Goal: Check status

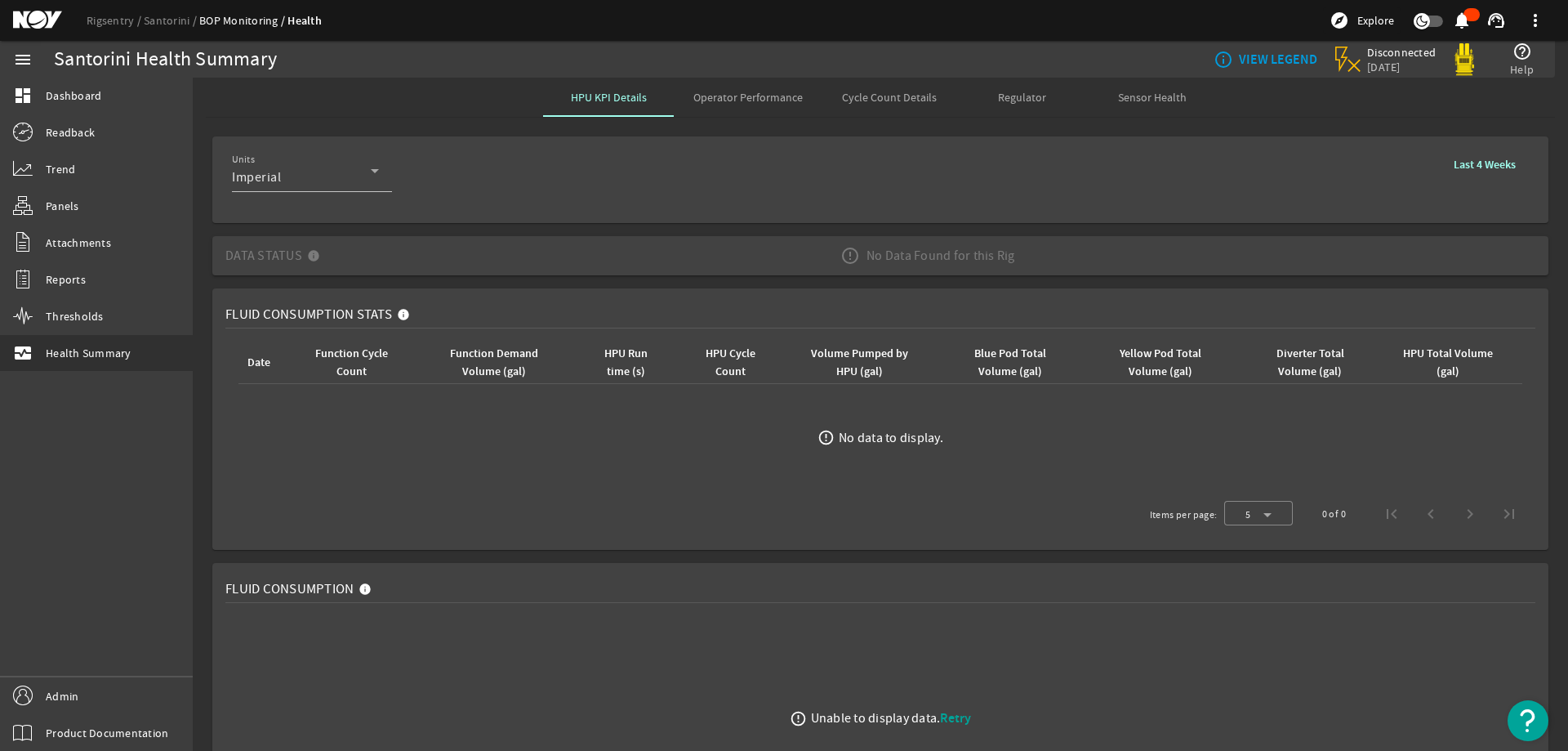
click at [576, 218] on mat-card "Units Imperial Last 4 Weeks" at bounding box center [881, 179] width 1337 height 86
click at [120, 21] on link "Rigsentry" at bounding box center [115, 21] width 57 height 15
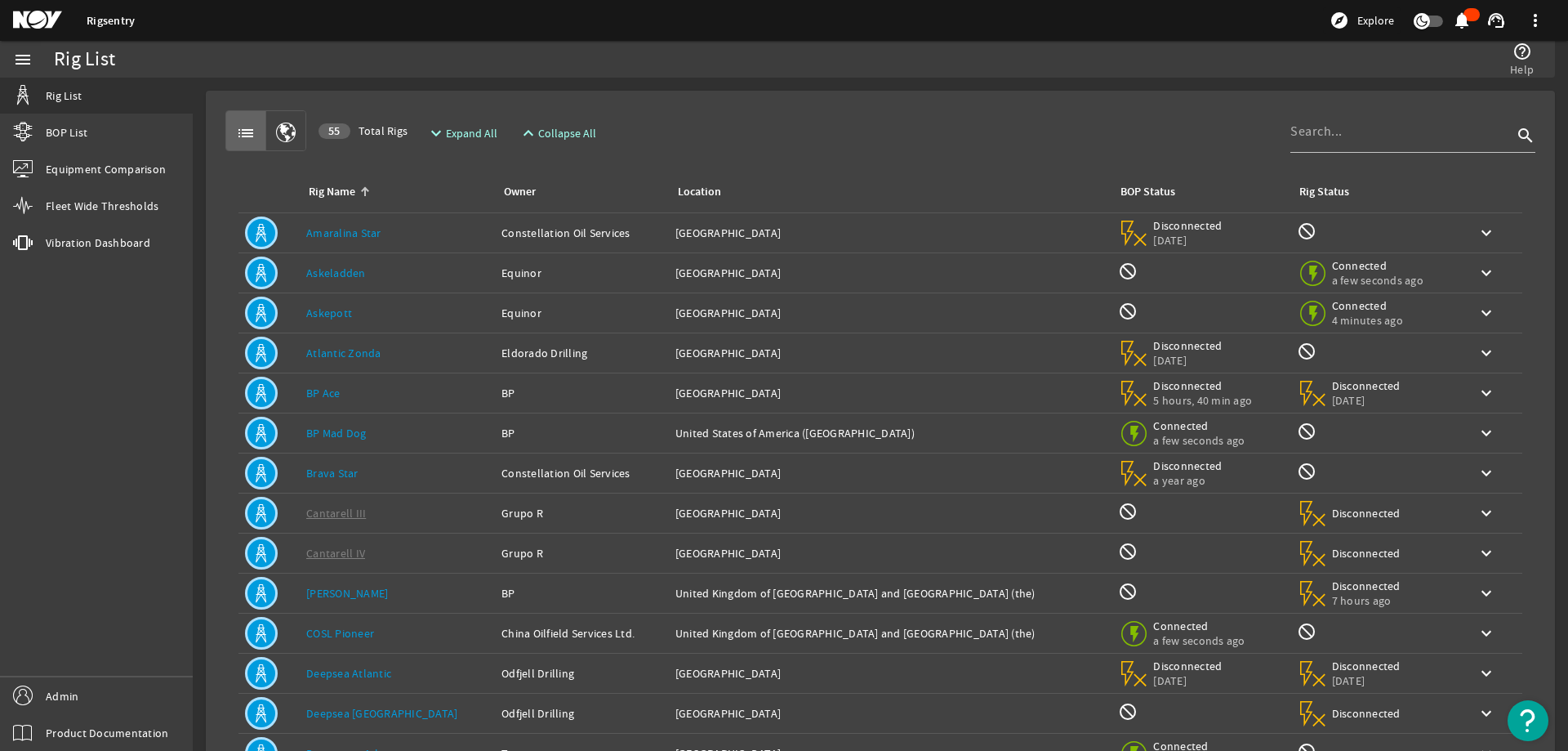
click at [902, 136] on div "list 55 Total Rigs expand_more Expand All expand_less Collapse All search" at bounding box center [881, 130] width 1310 height 41
click at [1297, 139] on input at bounding box center [1402, 131] width 222 height 20
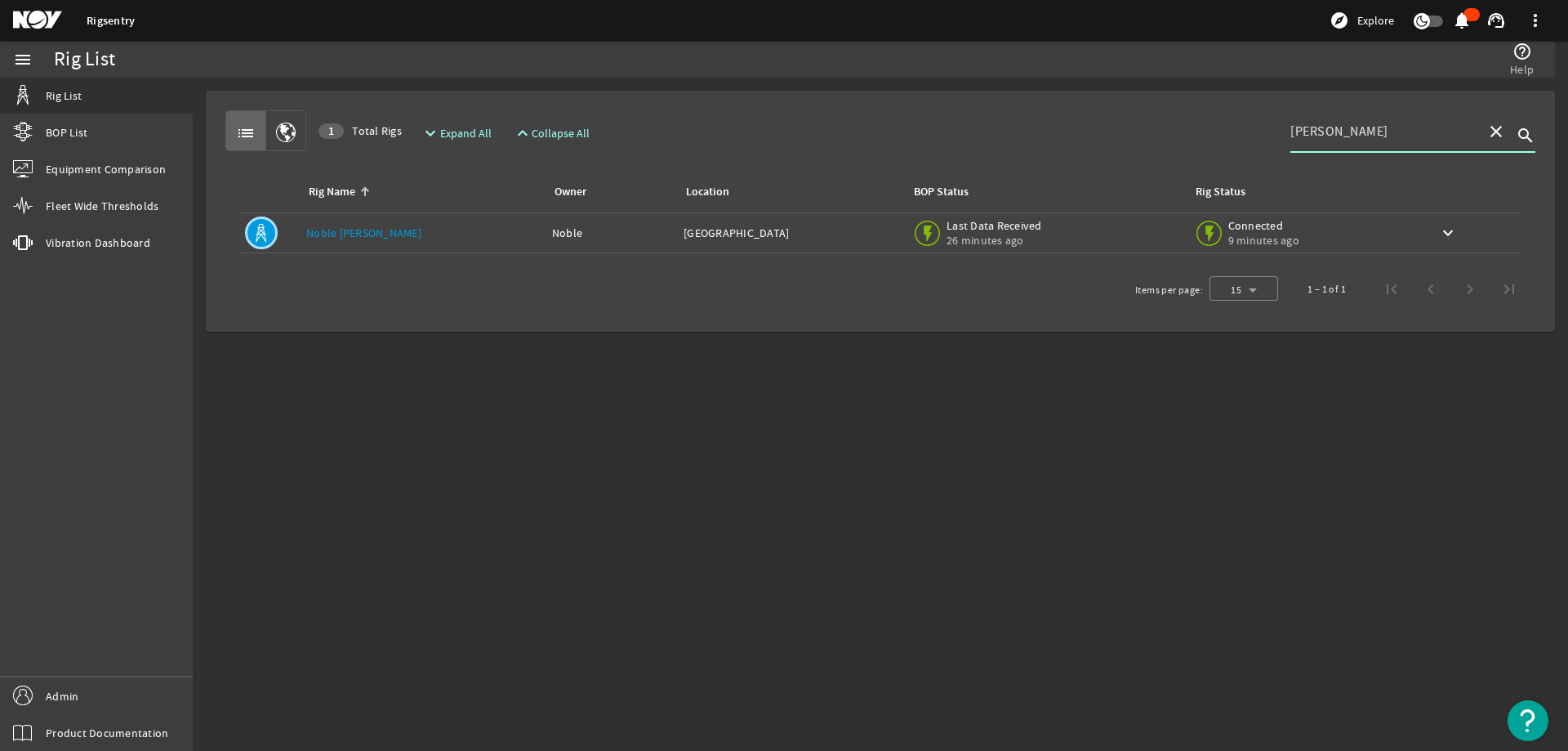
type input "[PERSON_NAME]"
click at [345, 231] on link "Noble [PERSON_NAME]" at bounding box center [364, 233] width 116 height 15
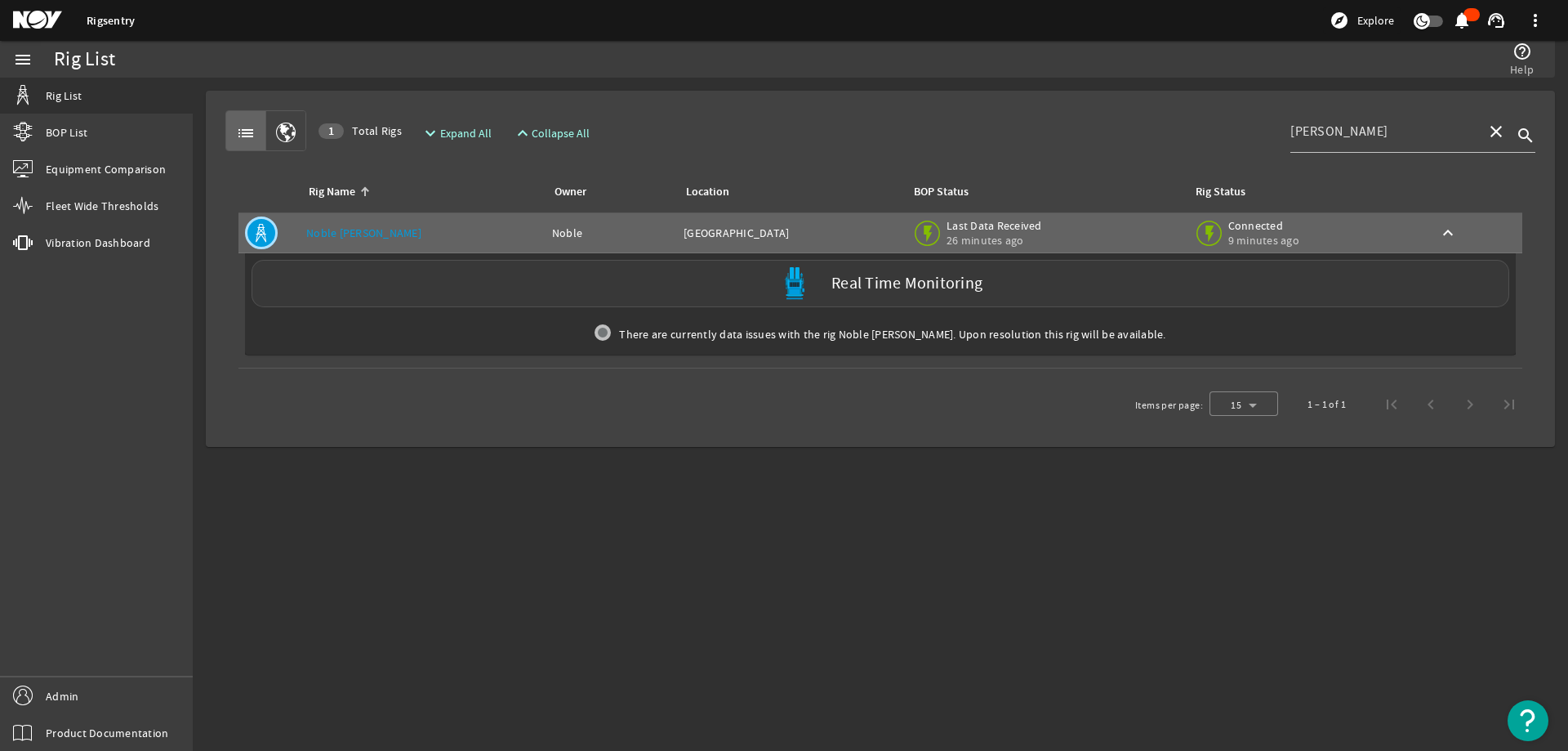
click at [521, 275] on div "Real Time Monitoring" at bounding box center [880, 284] width 1258 height 47
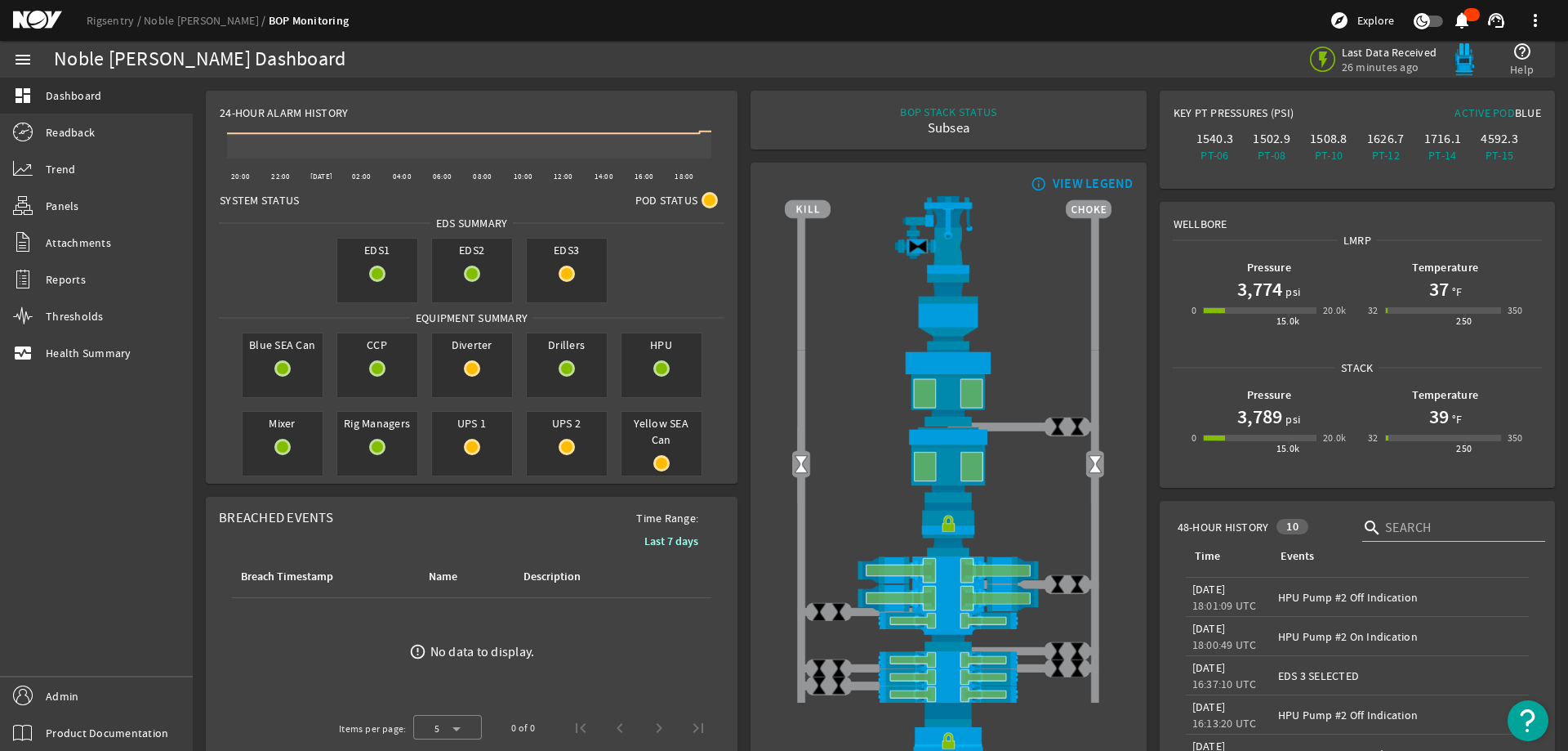
click at [738, 201] on rigsentry-mat-card "24-Hour Alarm History Created with Highcharts 11.1.0 20:00 22:00 [DATE] 02:00 0…" at bounding box center [471, 287] width 545 height 406
click at [738, 228] on rigsentry-mat-card "24-Hour Alarm History Created with Highcharts 11.1.0 20:00 22:00 [DATE] 02:00 0…" at bounding box center [471, 287] width 545 height 406
click at [1261, 286] on h1 "3,774" at bounding box center [1260, 289] width 45 height 27
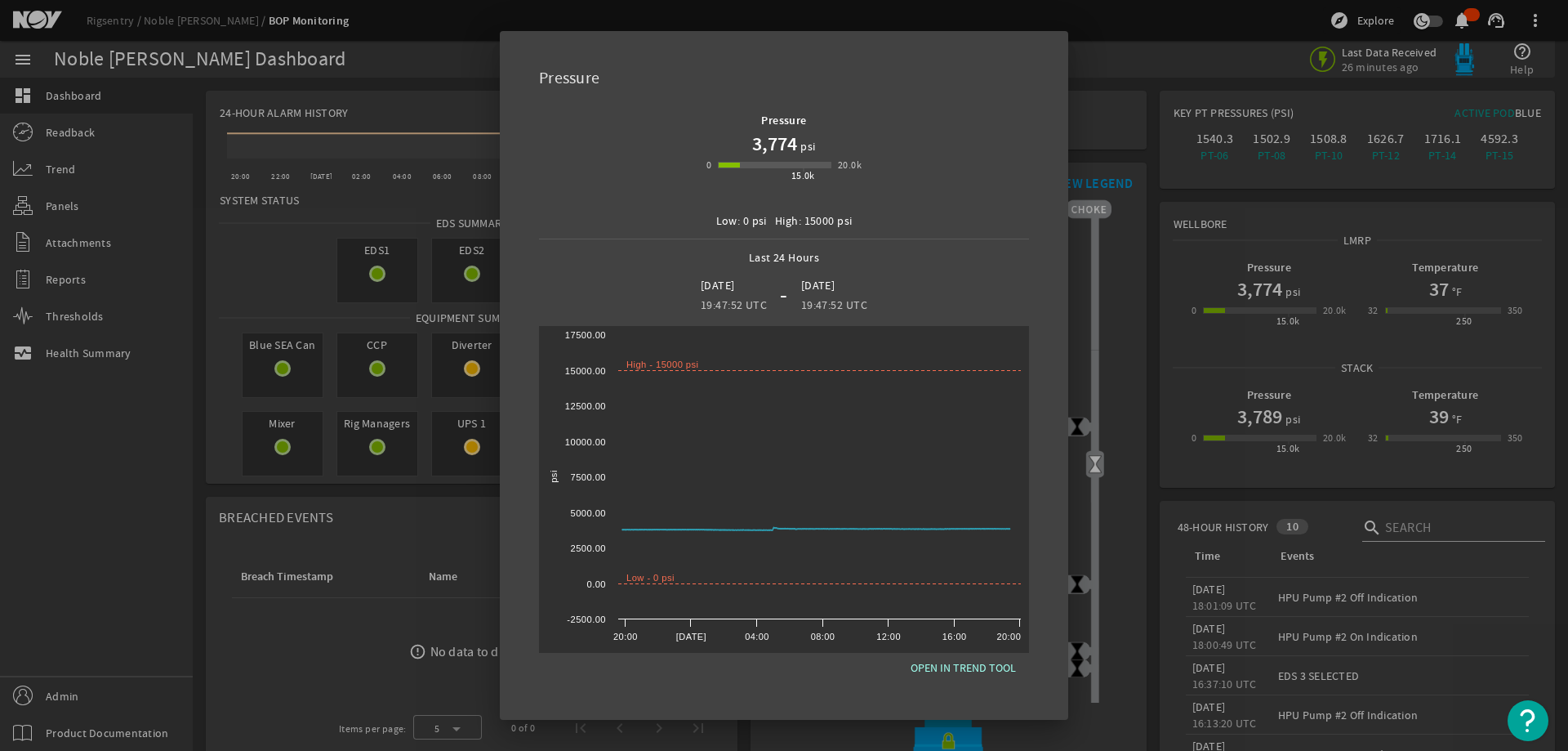
click at [1132, 321] on div at bounding box center [784, 376] width 1568 height 751
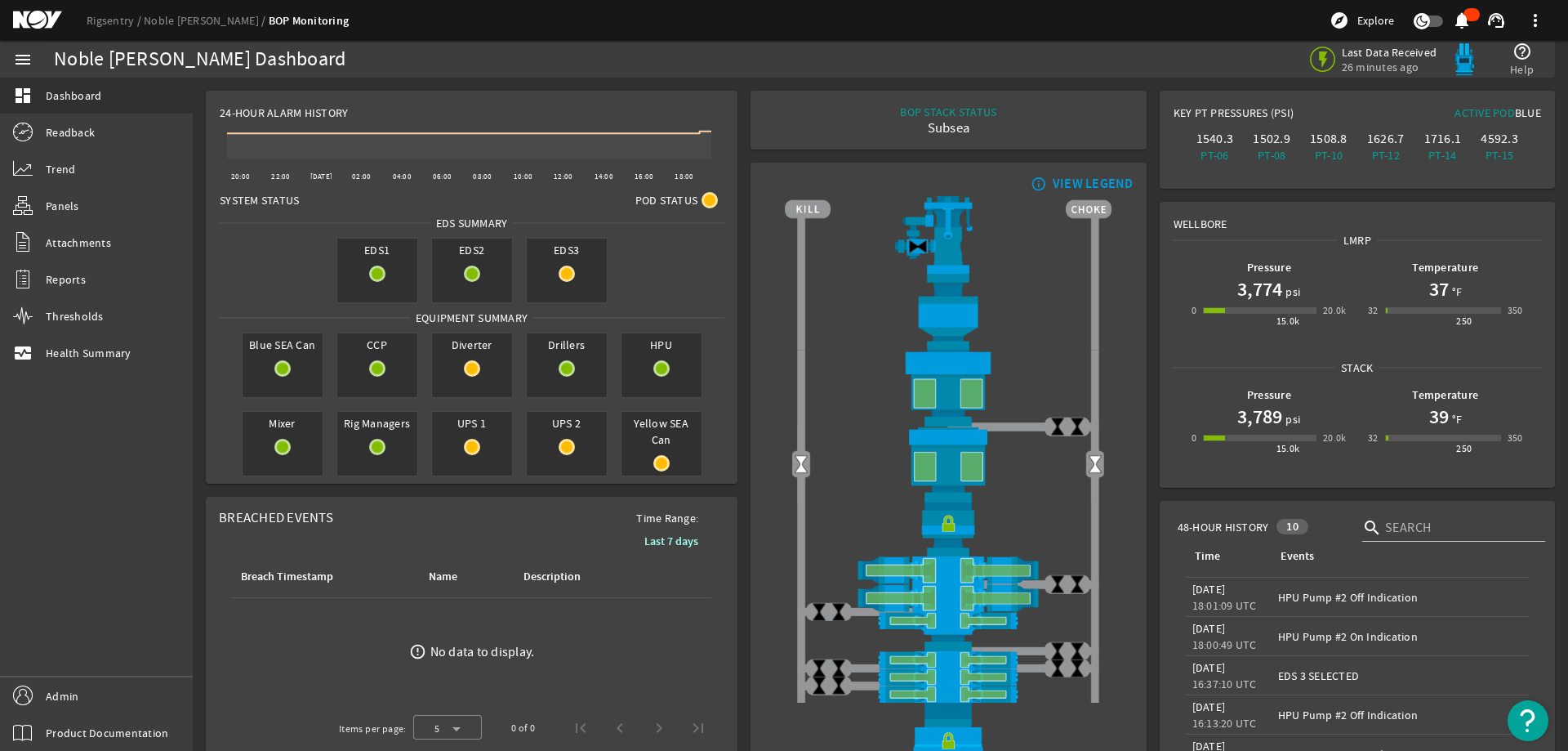
click at [1143, 321] on rigsentry-mat-card "info_outline VIEW LEGEND" at bounding box center [948, 481] width 409 height 650
click at [712, 133] on icon at bounding box center [711, 132] width 9 height 9
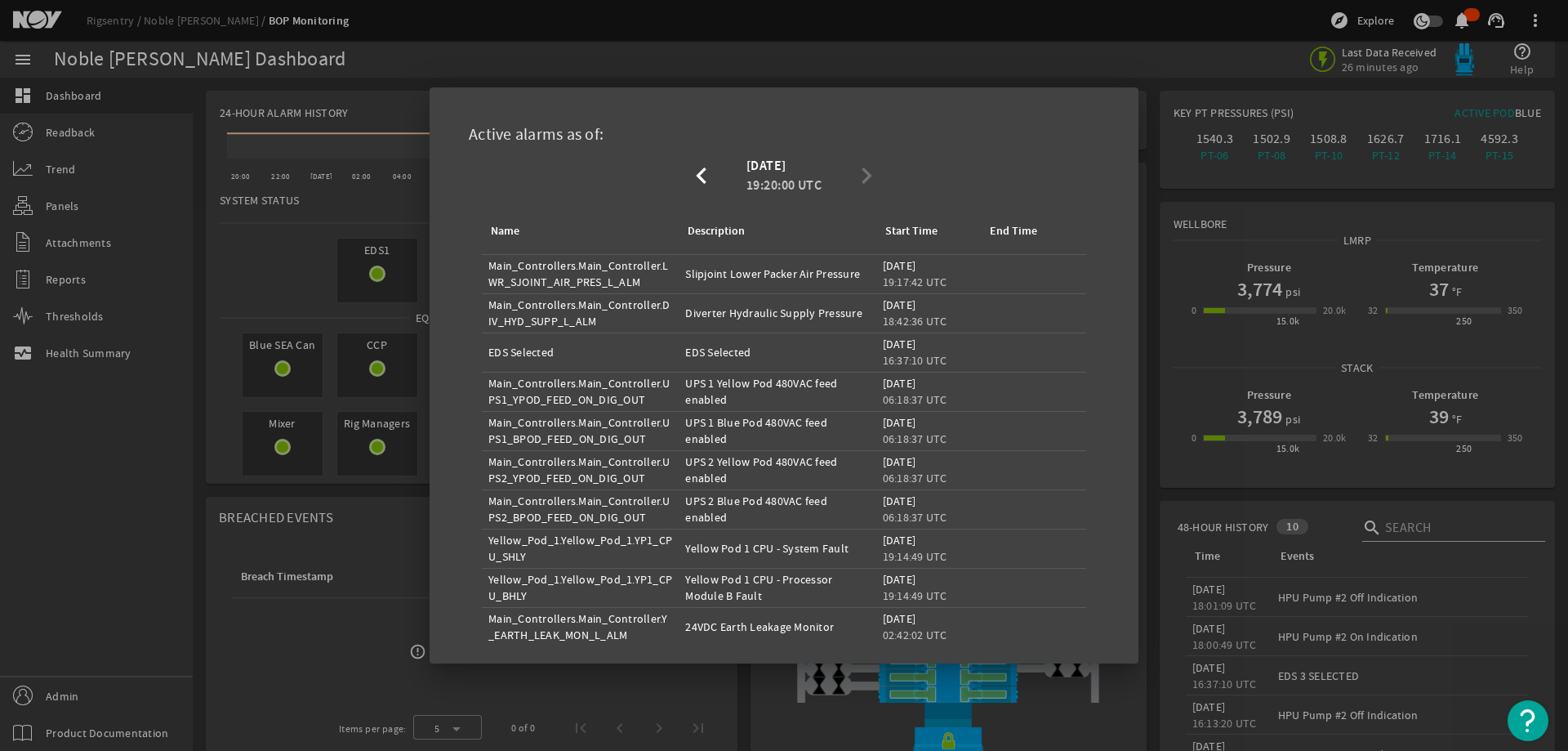
click at [402, 279] on div at bounding box center [784, 376] width 1568 height 751
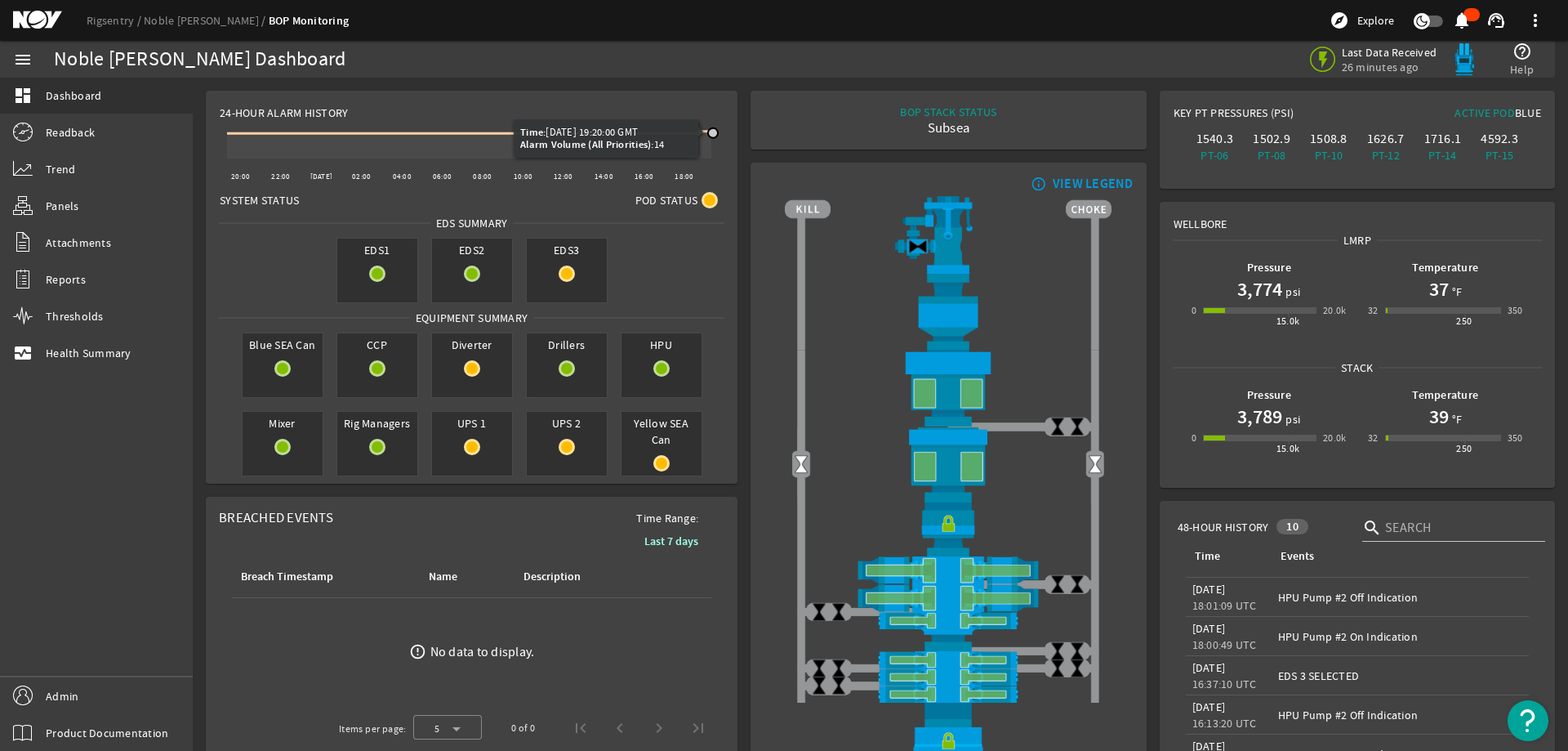
click at [713, 130] on icon at bounding box center [713, 133] width 9 height 9
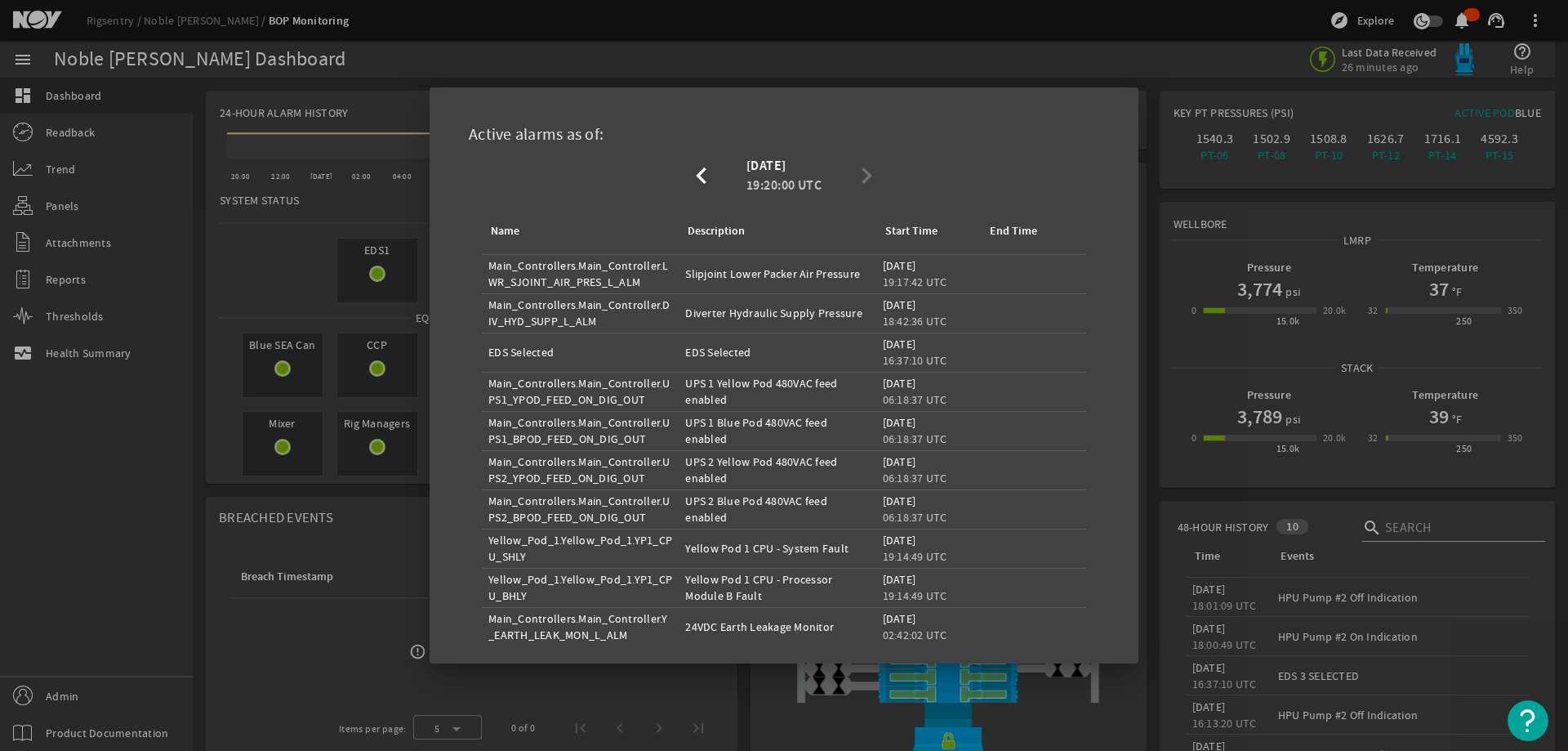
click at [258, 277] on div at bounding box center [784, 376] width 1568 height 751
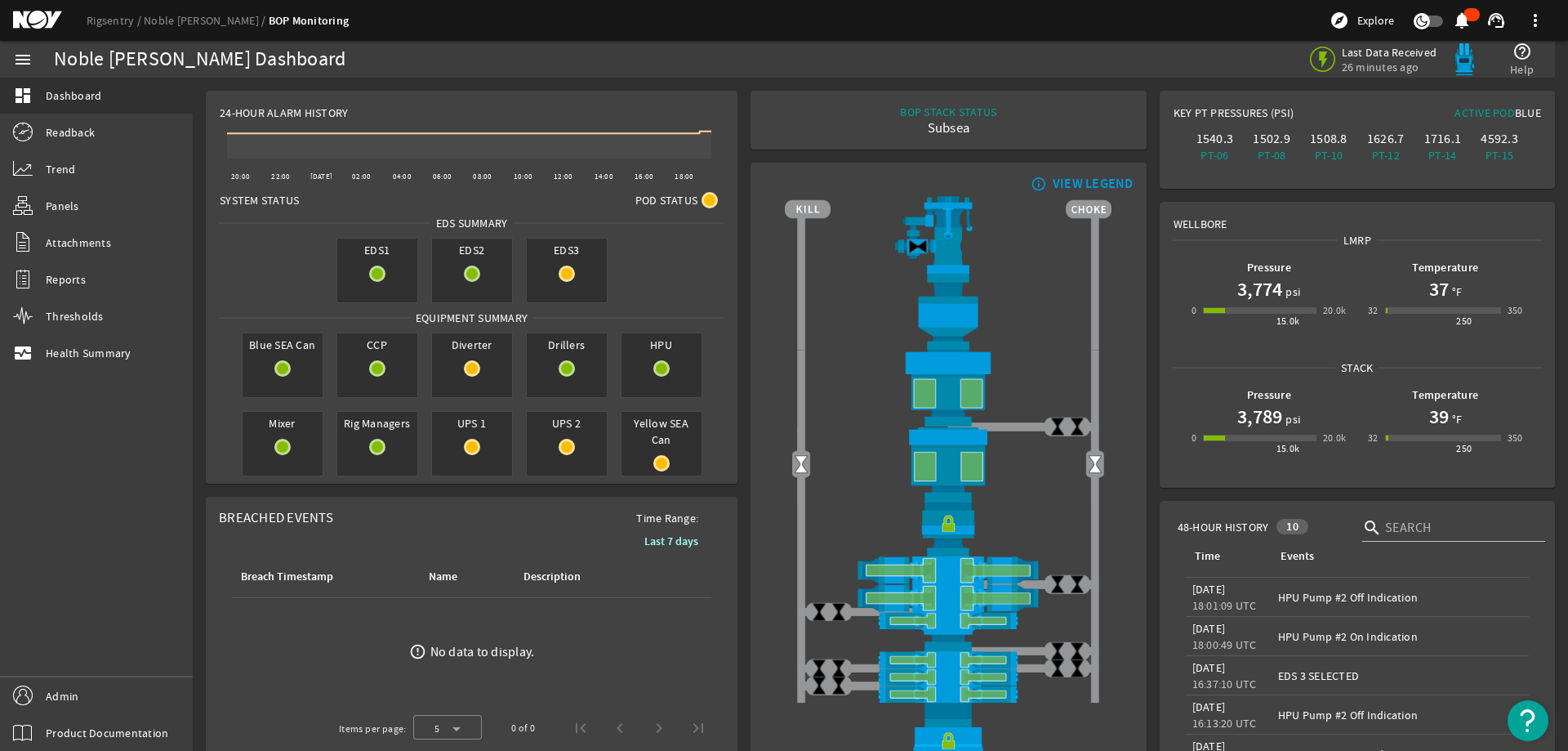
click at [744, 275] on rigsentry-mat-card "info_outline VIEW LEGEND" at bounding box center [948, 481] width 409 height 650
click at [744, 307] on rigsentry-mat-card "info_outline VIEW LEGEND" at bounding box center [948, 481] width 409 height 650
